Goal: Task Accomplishment & Management: Manage account settings

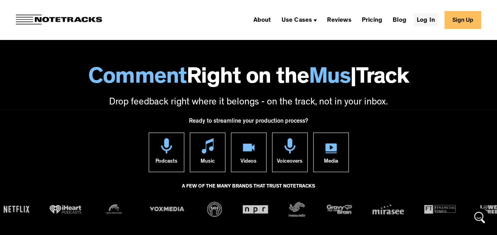
click at [431, 17] on link "Log In" at bounding box center [426, 19] width 25 height 13
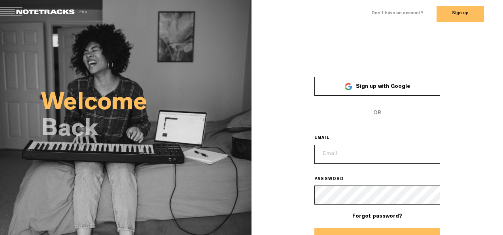
click at [351, 152] on input "email" at bounding box center [378, 154] width 126 height 19
type input "[EMAIL_ADDRESS][DOMAIN_NAME]"
click at [402, 232] on button "Log In" at bounding box center [378, 237] width 126 height 19
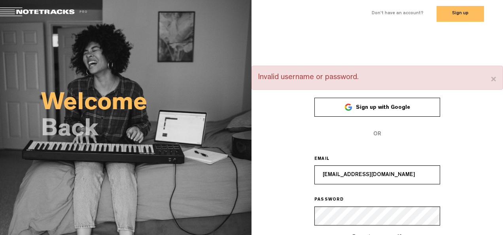
drag, startPoint x: 498, startPoint y: 154, endPoint x: 498, endPoint y: 173, distance: 19.8
click at [498, 173] on div "× Invalid username or password. Sign up with Google OR EMAIL [EMAIL_ADDRESS][DO…" at bounding box center [378, 167] width 252 height 203
click at [443, 204] on div "× Invalid username or password. Sign up with Google OR EMAIL [EMAIL_ADDRESS][DO…" at bounding box center [378, 167] width 252 height 203
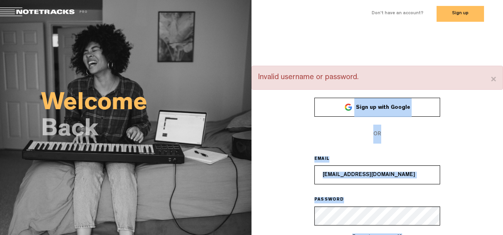
drag, startPoint x: 503, startPoint y: 40, endPoint x: 479, endPoint y: 232, distance: 193.0
click at [479, 231] on div "× Invalid username or password. Sign up with Google OR EMAIL [EMAIL_ADDRESS][DO…" at bounding box center [378, 129] width 252 height 203
drag, startPoint x: 479, startPoint y: 232, endPoint x: 476, endPoint y: 146, distance: 85.5
click at [476, 146] on div "× Invalid username or password. Sign up with Google OR EMAIL [EMAIL_ADDRESS][DO…" at bounding box center [378, 167] width 252 height 203
click at [421, 142] on span "OR" at bounding box center [378, 134] width 126 height 19
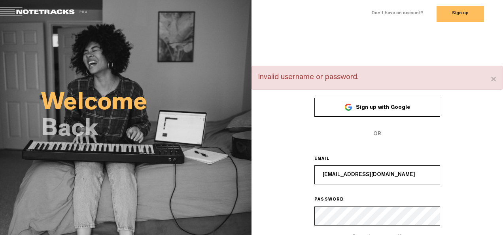
click at [499, 79] on div "× Invalid username or password." at bounding box center [378, 78] width 252 height 24
click at [495, 79] on button "×" at bounding box center [494, 80] width 6 height 16
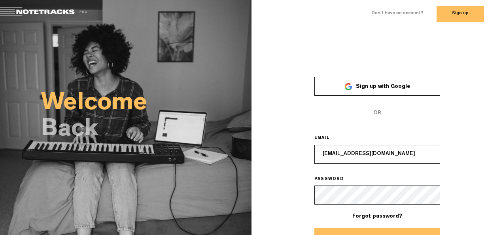
click at [392, 231] on button "Log In" at bounding box center [378, 237] width 126 height 19
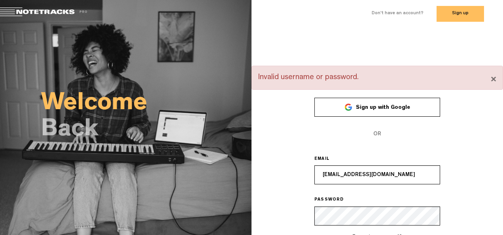
click at [496, 80] on button "×" at bounding box center [494, 80] width 6 height 16
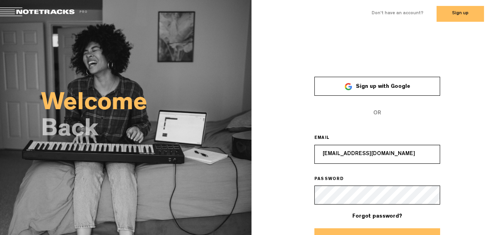
click at [276, 196] on div "× Sign up with Google OR EMAIL [EMAIL_ADDRESS][DOMAIN_NAME] PASSWORD Forgot pas…" at bounding box center [378, 157] width 252 height 182
click at [364, 233] on button "Log In" at bounding box center [378, 237] width 126 height 19
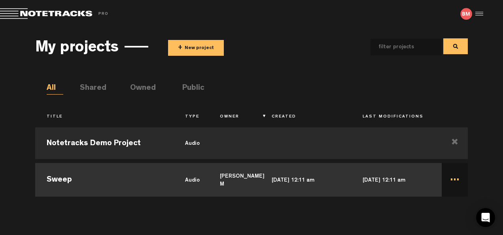
scroll to position [37, 0]
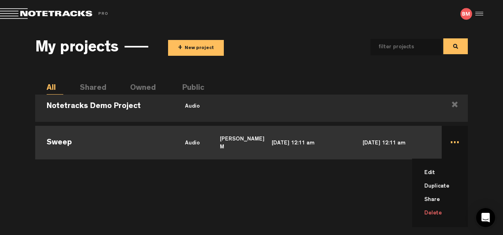
click at [454, 141] on td "... Edit Duplicate Share Delete" at bounding box center [455, 142] width 26 height 36
click at [456, 145] on td "... Edit Duplicate Share Delete" at bounding box center [455, 142] width 26 height 36
click at [437, 175] on li "Edit" at bounding box center [445, 172] width 46 height 13
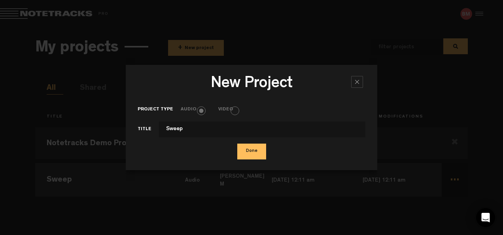
click at [245, 148] on button "Done" at bounding box center [251, 152] width 29 height 16
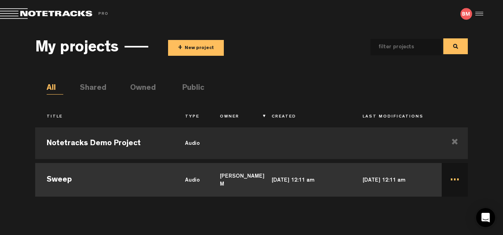
click at [222, 178] on td "Bala Aishwarya M" at bounding box center [235, 179] width 52 height 36
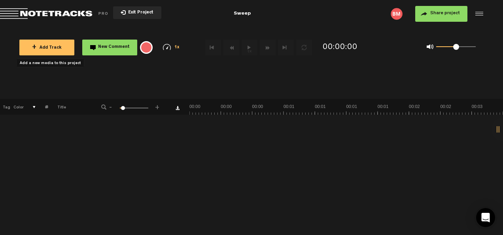
click at [54, 52] on button "+ Add Track" at bounding box center [46, 48] width 55 height 16
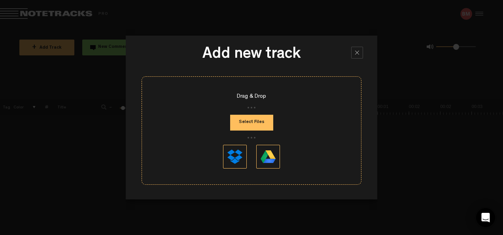
click at [260, 127] on button "Select Files" at bounding box center [251, 123] width 43 height 16
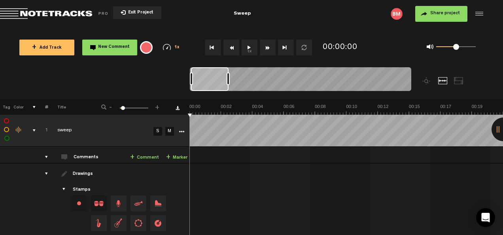
click at [150, 157] on link "+ Comment" at bounding box center [144, 157] width 29 height 9
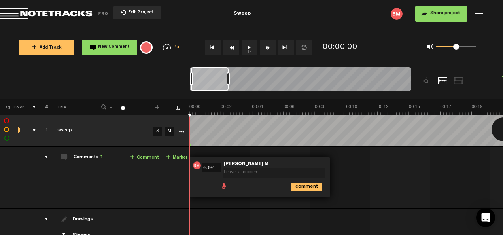
click at [146, 11] on span "Exit Project" at bounding box center [140, 13] width 28 height 4
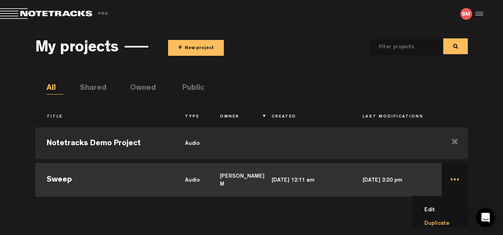
scroll to position [37, 0]
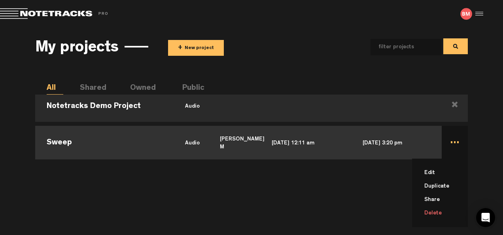
click at [431, 208] on li "Delete" at bounding box center [445, 213] width 46 height 13
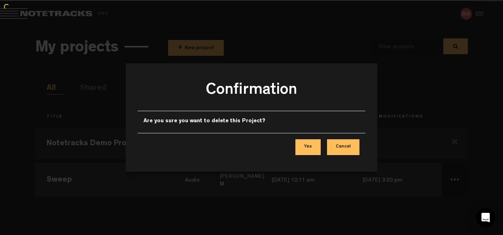
click at [431, 211] on div at bounding box center [251, 117] width 503 height 235
click at [315, 148] on button "Yes" at bounding box center [308, 147] width 25 height 16
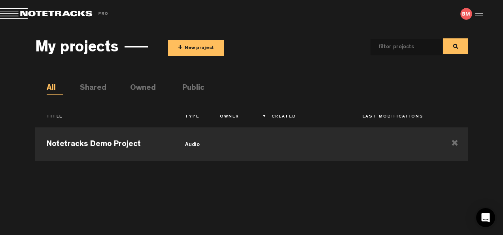
click at [477, 14] on div at bounding box center [478, 14] width 12 height 12
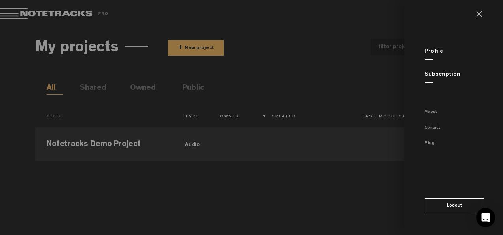
click at [445, 207] on button "Logout" at bounding box center [454, 206] width 59 height 16
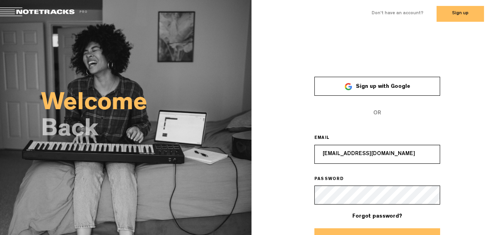
click at [276, 187] on div "× Sign up with Google OR EMAIL [EMAIL_ADDRESS][DOMAIN_NAME] PASSWORD Forgot pas…" at bounding box center [378, 157] width 252 height 182
drag, startPoint x: 409, startPoint y: 152, endPoint x: 224, endPoint y: 163, distance: 185.2
click at [224, 163] on div "Welcome Back × Sign up with Google OR EMAIL aishwaryamaharajan12@gmail.com PASS…" at bounding box center [251, 119] width 503 height 182
